Goal: Check status: Check status

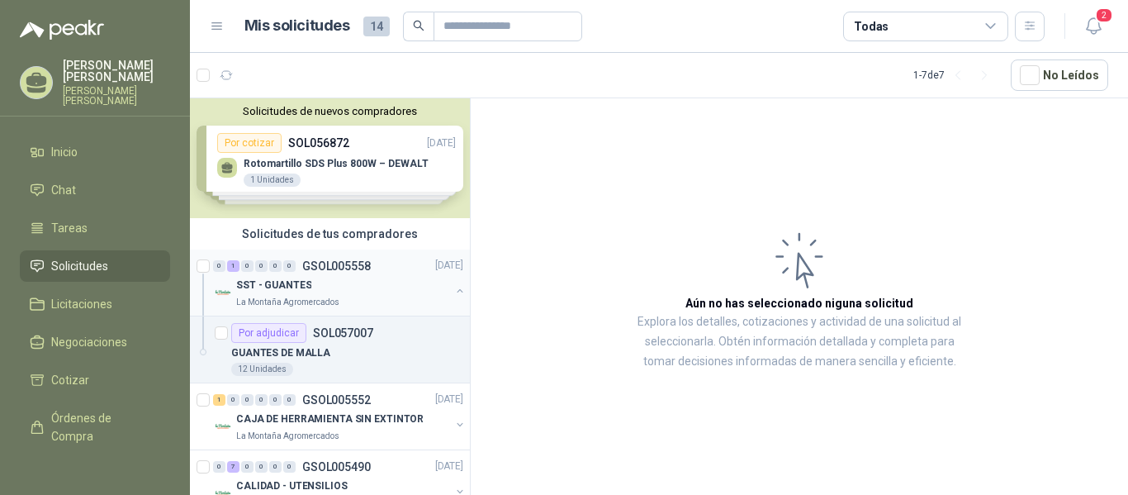
click at [327, 300] on p "La Montaña Agromercados" at bounding box center [287, 302] width 103 height 13
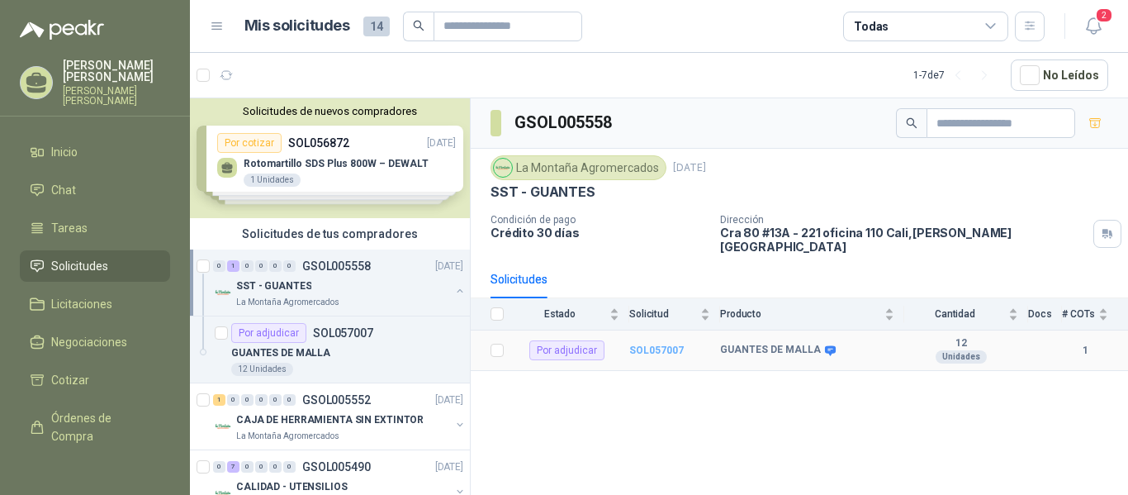
click at [664, 344] on b "SOL057007" at bounding box center [656, 350] width 55 height 12
